Goal: Information Seeking & Learning: Learn about a topic

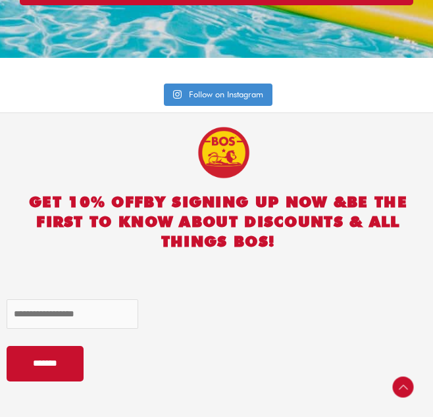
scroll to position [2966, 0]
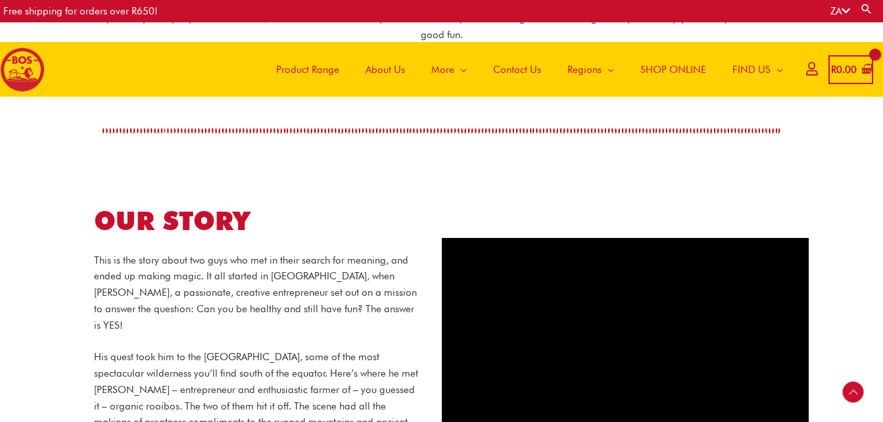
scroll to position [469, 0]
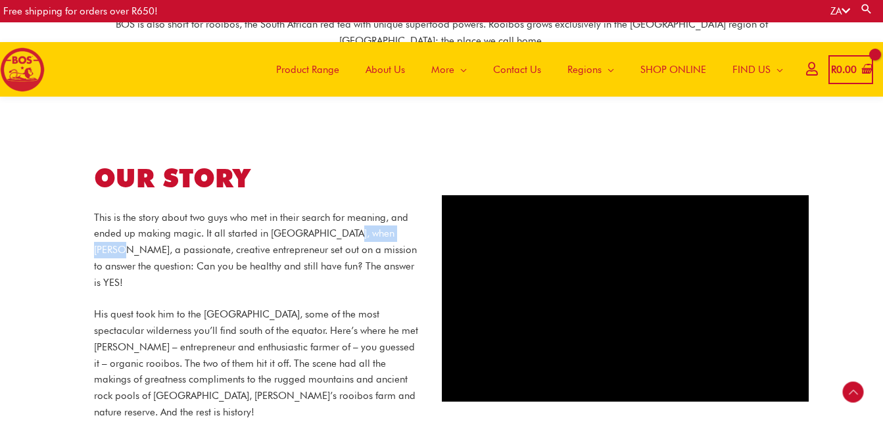
click at [137, 234] on p "This is the story about two guys who met in their search for meaning, and ended…" at bounding box center [258, 251] width 328 height 82
drag, startPoint x: 137, startPoint y: 234, endPoint x: 186, endPoint y: 266, distance: 58.4
click at [186, 266] on p "This is the story about two guys who met in their search for meaning, and ended…" at bounding box center [258, 251] width 328 height 82
drag, startPoint x: 350, startPoint y: 214, endPoint x: 137, endPoint y: 236, distance: 213.6
click at [137, 236] on p "This is the story about two guys who met in their search for meaning, and ended…" at bounding box center [258, 251] width 328 height 82
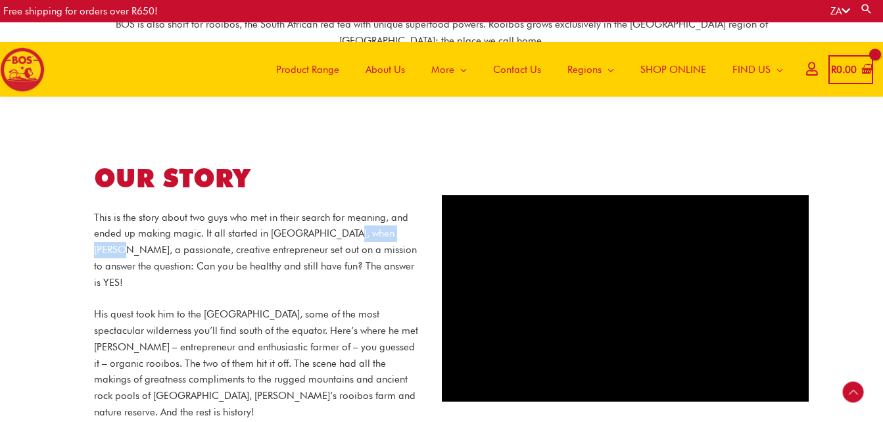
copy p "Grant Rushmere"
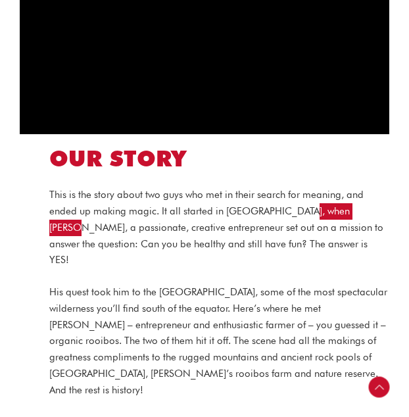
scroll to position [741, 0]
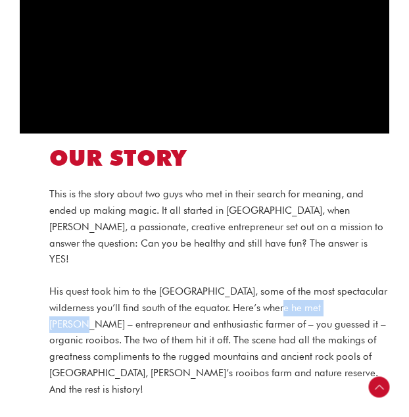
drag, startPoint x: 275, startPoint y: 273, endPoint x: 347, endPoint y: 276, distance: 72.4
click at [347, 284] on p "His quest took him to the Cederberg, some of the most spectacular wilderness yo…" at bounding box center [219, 341] width 340 height 114
copy p "Richard Bowsher"
